Goal: Navigation & Orientation: Go to known website

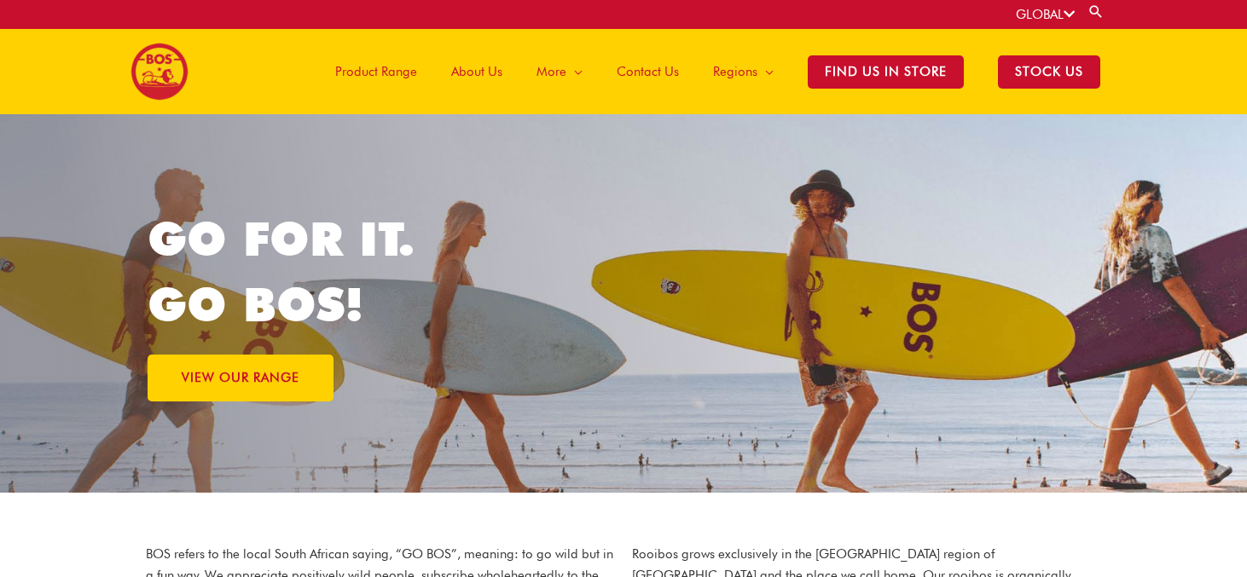
click at [475, 71] on span "About Us" at bounding box center [476, 71] width 51 height 51
click at [1059, 14] on link "GLOBAL" at bounding box center [1045, 14] width 59 height 15
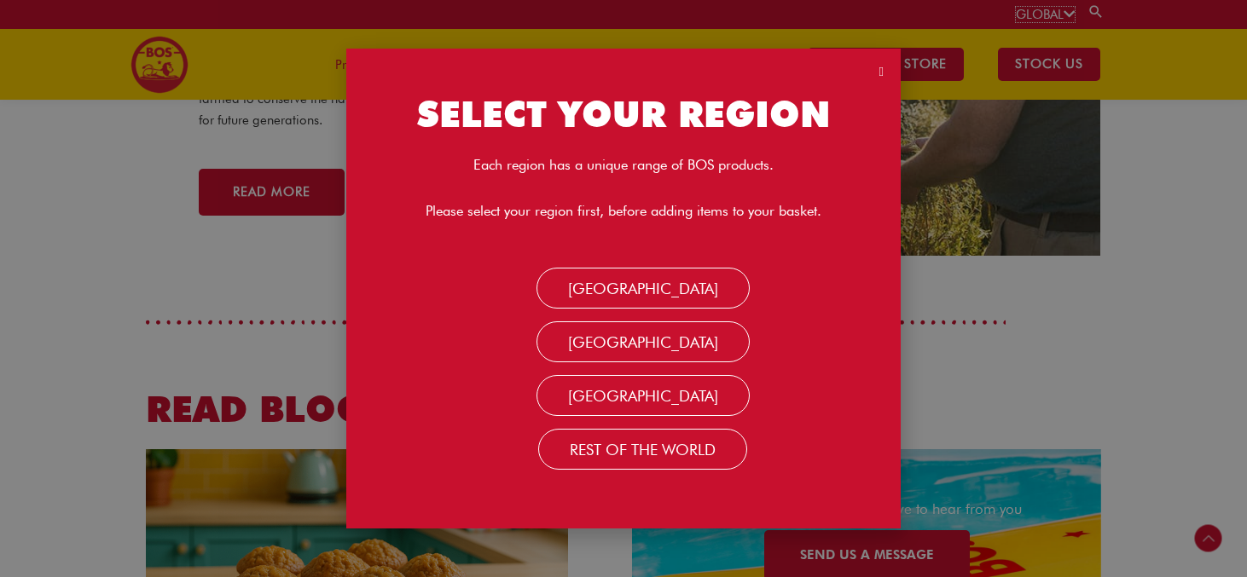
scroll to position [3481, 0]
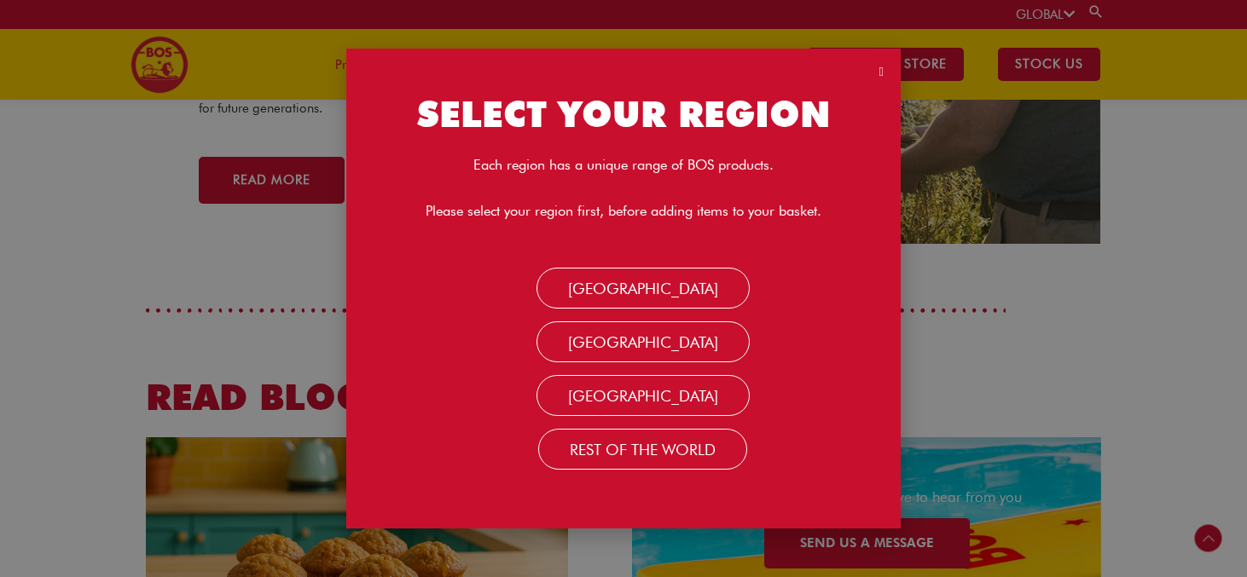
click at [1070, 16] on icon at bounding box center [1068, 14] width 11 height 13
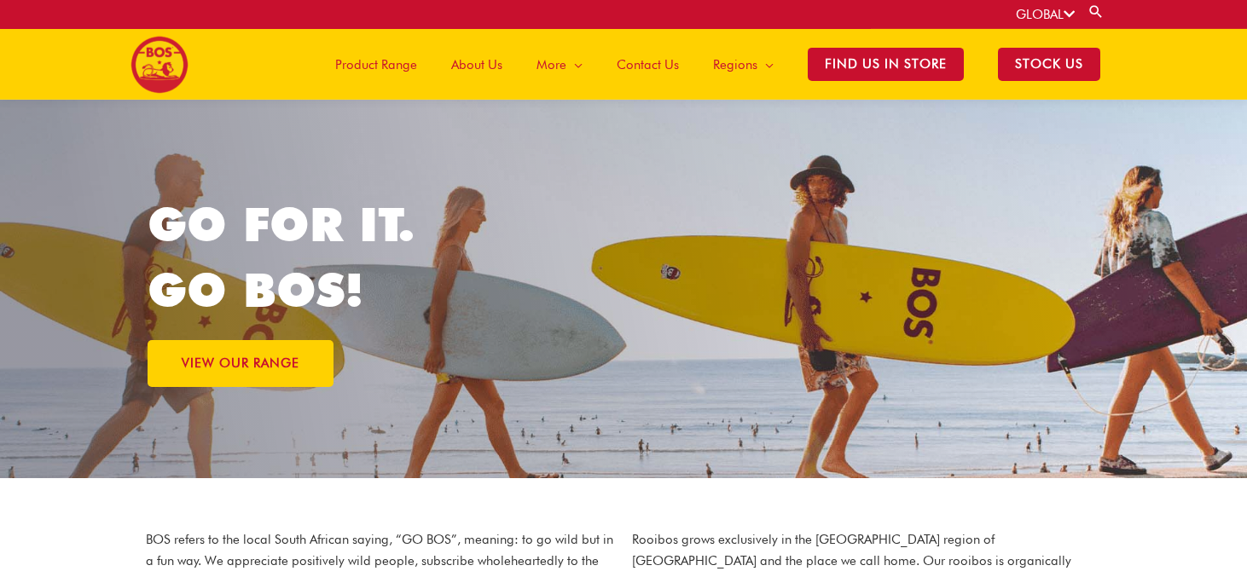
scroll to position [0, 0]
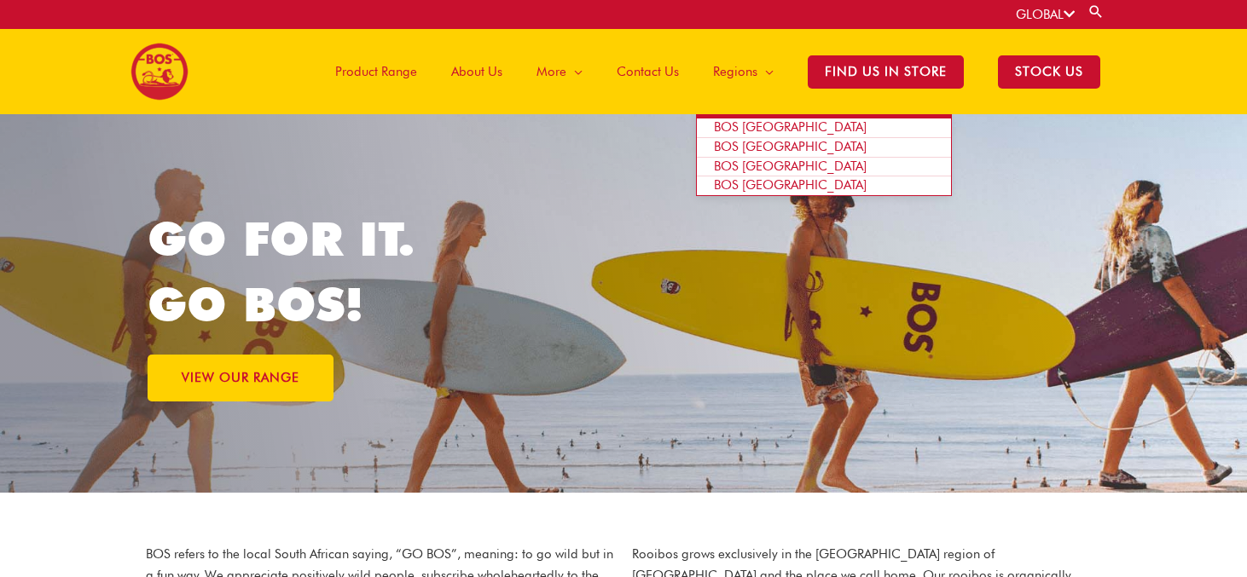
click at [767, 188] on span "BOS [GEOGRAPHIC_DATA]" at bounding box center [790, 184] width 153 height 15
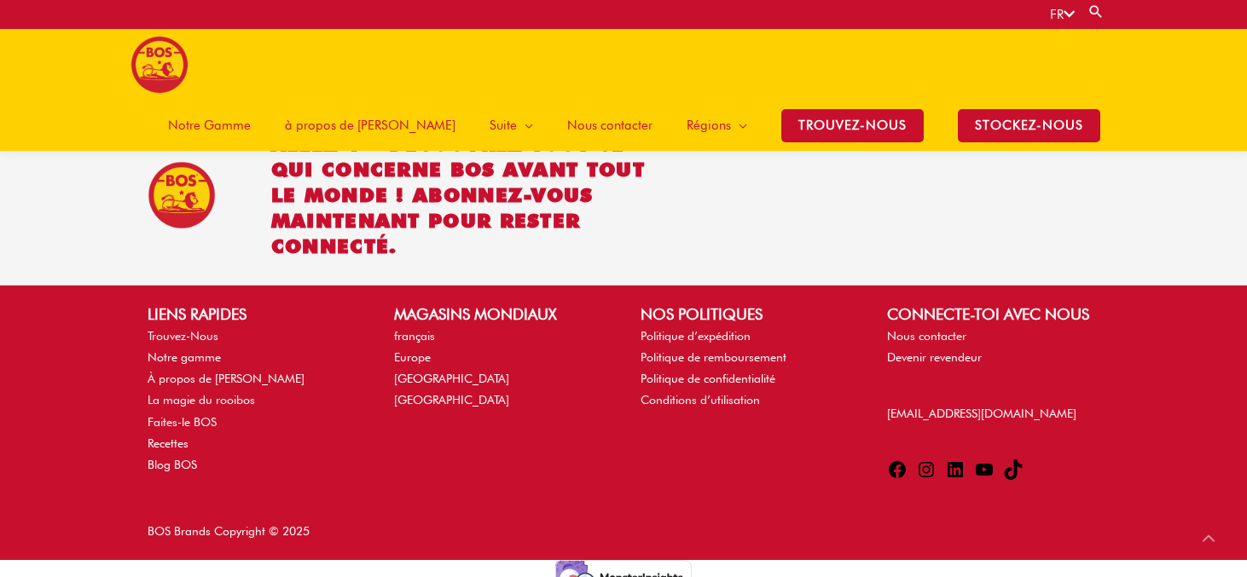
scroll to position [4096, 0]
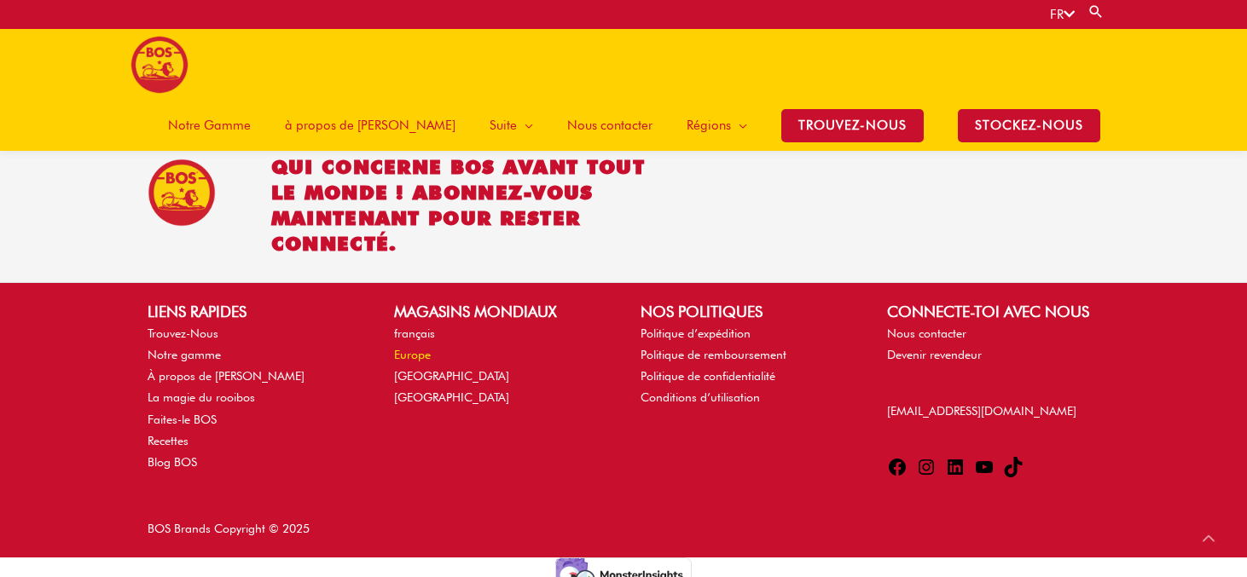
click at [415, 360] on link "Europe" at bounding box center [412, 355] width 37 height 14
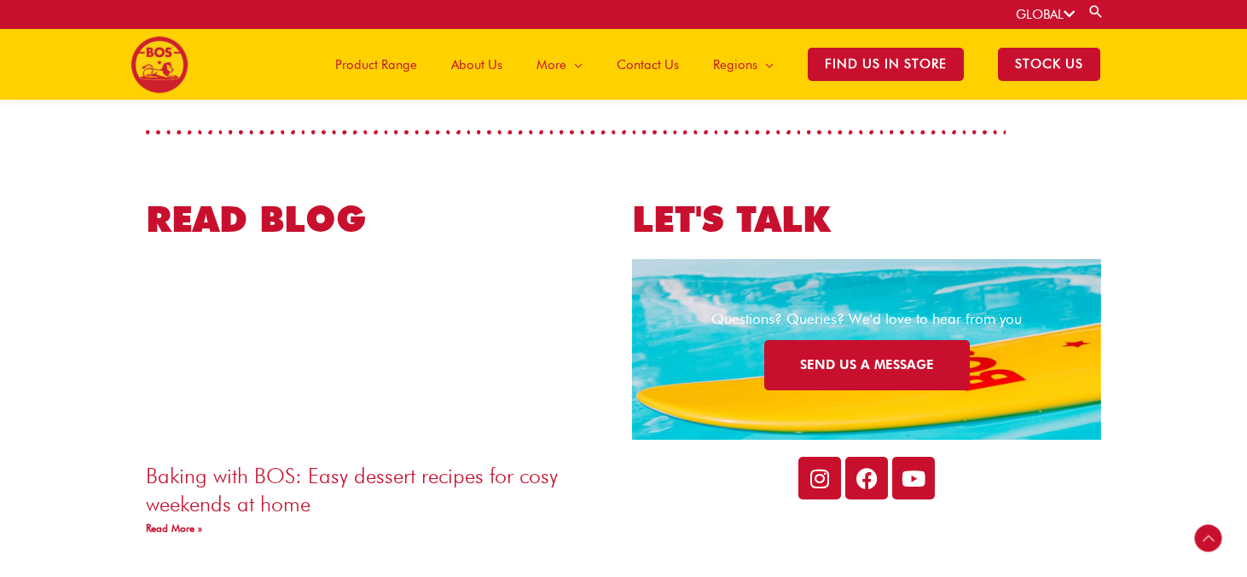
scroll to position [3656, 0]
